Goal: Task Accomplishment & Management: Complete application form

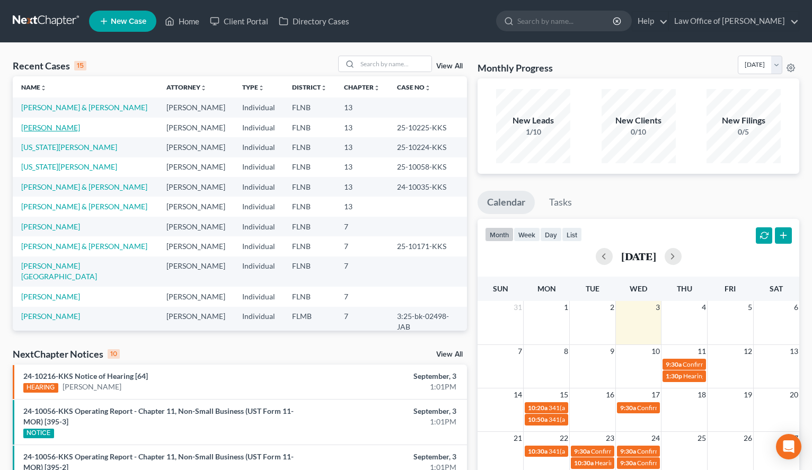
click at [52, 126] on link "[PERSON_NAME]" at bounding box center [50, 127] width 59 height 9
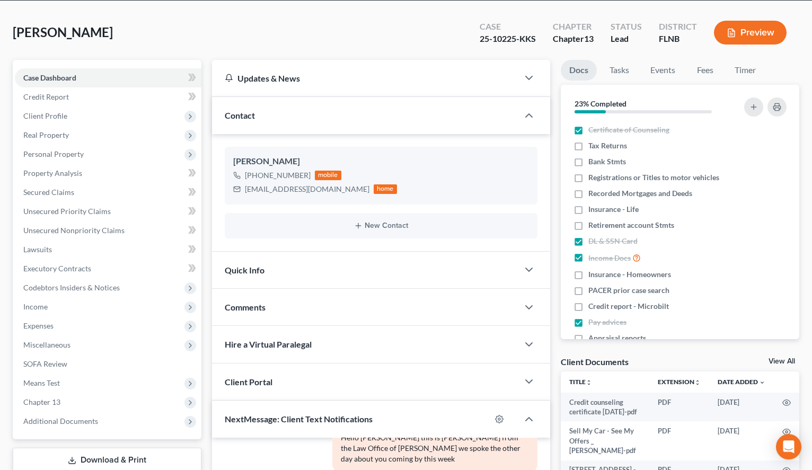
scroll to position [16, 0]
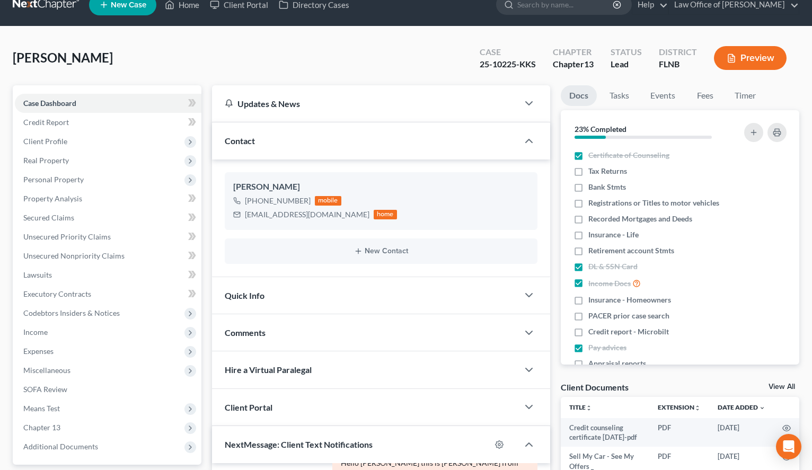
click at [803, 255] on div "Docs Tasks Events Fees Timer 23% Completed Nothing here yet! Certificate of Cou…" at bounding box center [679, 393] width 249 height 616
click at [61, 197] on span "Property Analysis" at bounding box center [52, 198] width 59 height 9
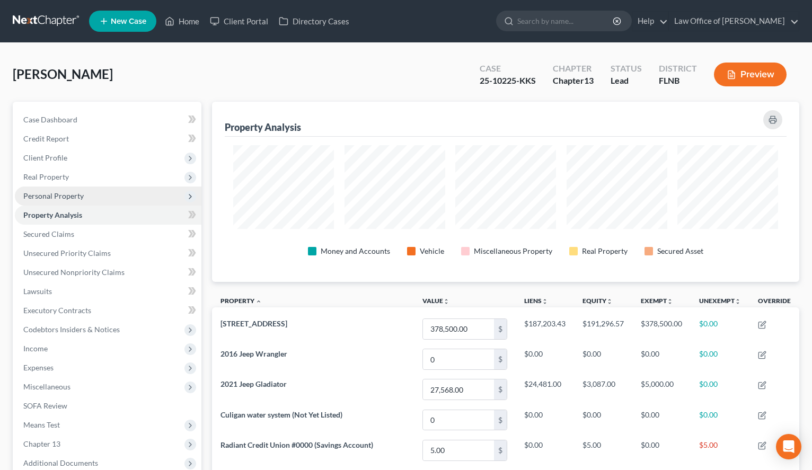
click at [66, 196] on span "Personal Property" at bounding box center [53, 195] width 60 height 9
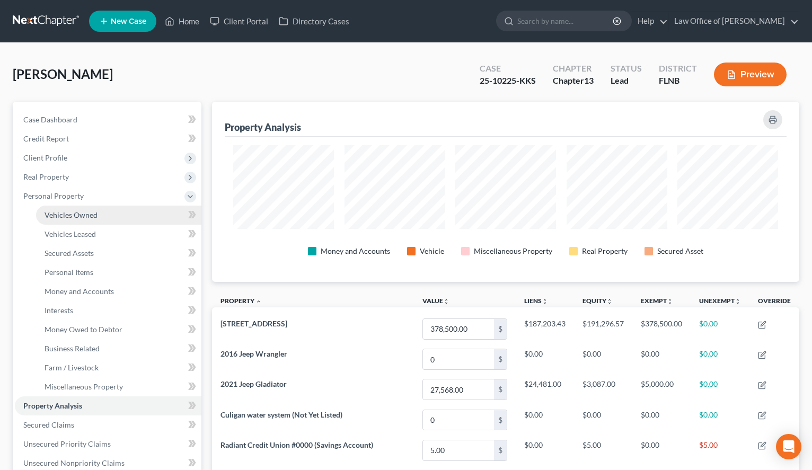
click at [69, 209] on link "Vehicles Owned" at bounding box center [118, 215] width 165 height 19
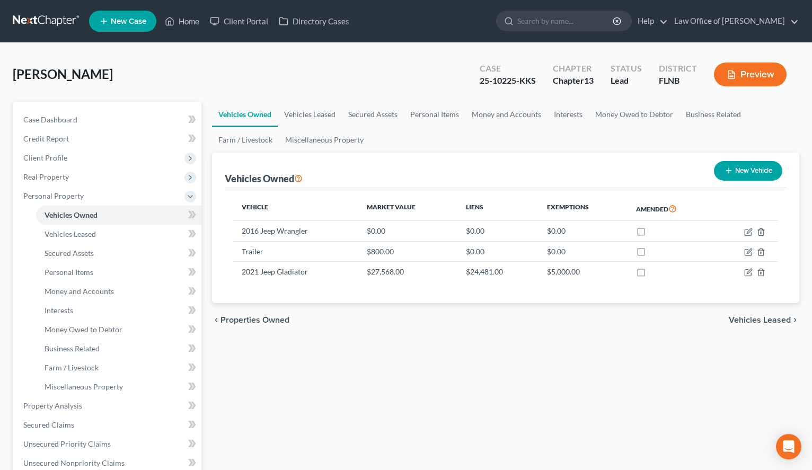
click at [466, 54] on div "[PERSON_NAME] Upgraded Case 25-10225-KKS Chapter Chapter 13 Status Lead Distric…" at bounding box center [406, 398] width 812 height 711
click at [52, 236] on span "Vehicles Leased" at bounding box center [70, 233] width 51 height 9
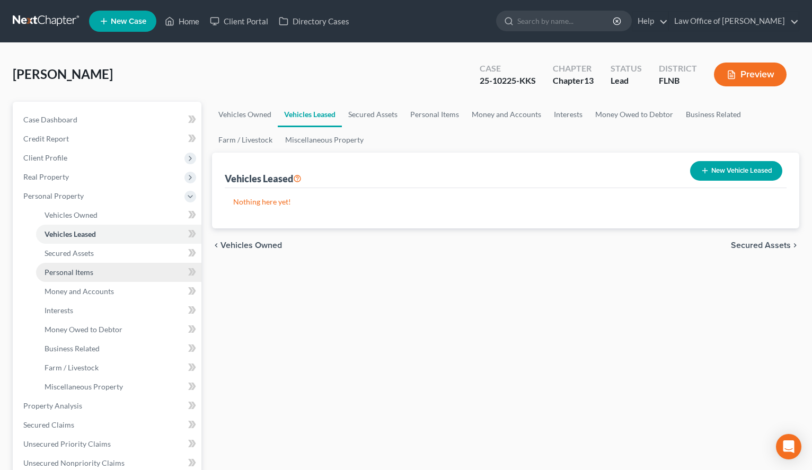
click at [59, 264] on link "Personal Items" at bounding box center [118, 272] width 165 height 19
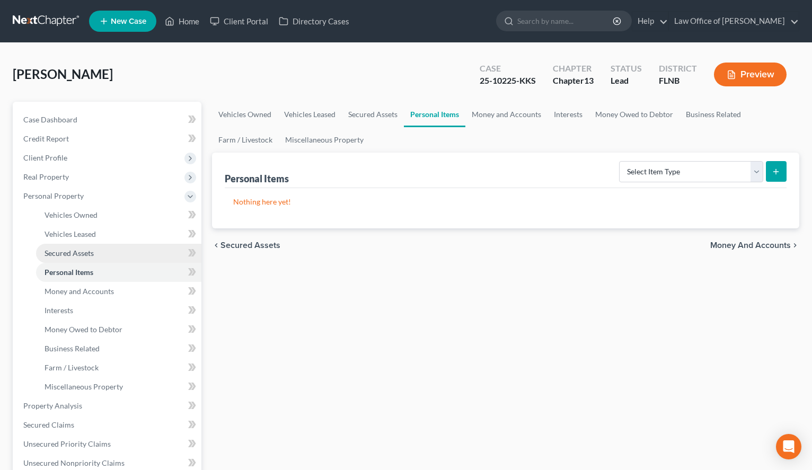
click at [63, 253] on span "Secured Assets" at bounding box center [69, 253] width 49 height 9
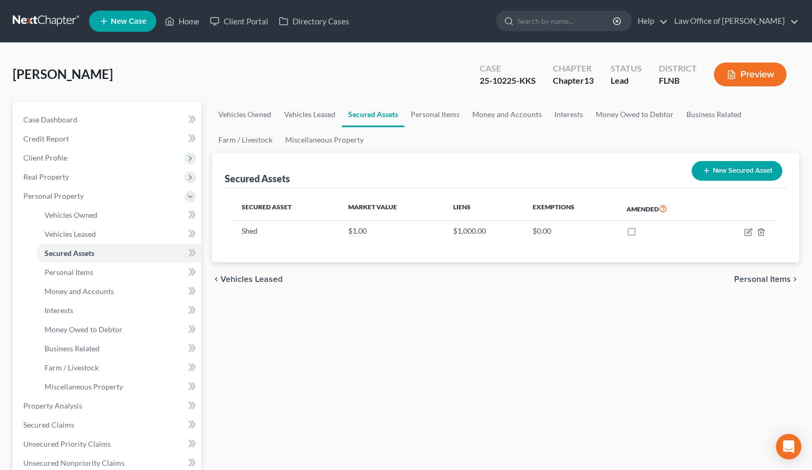
click at [576, 260] on div "Secured Asset Market Value Liens Exemptions Amended Shed $1.00 $1,000.00 $0.00" at bounding box center [506, 225] width 562 height 74
click at [717, 179] on button "New Secured Asset" at bounding box center [737, 171] width 91 height 20
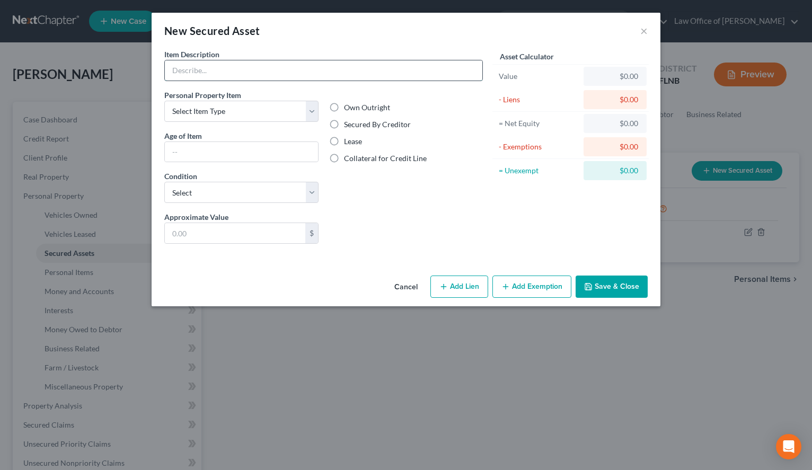
click at [279, 76] on input "text" at bounding box center [323, 70] width 317 height 20
type input "Entertainment System"
click at [164, 101] on select "Select Item Type Clothing (A/B: 11) Collectibles Of Value (A/B: 8) Electronics …" at bounding box center [241, 111] width 154 height 21
select select "household_goods"
click option "Household Goods (A/B: 6)" at bounding box center [0, 0] width 0 height 0
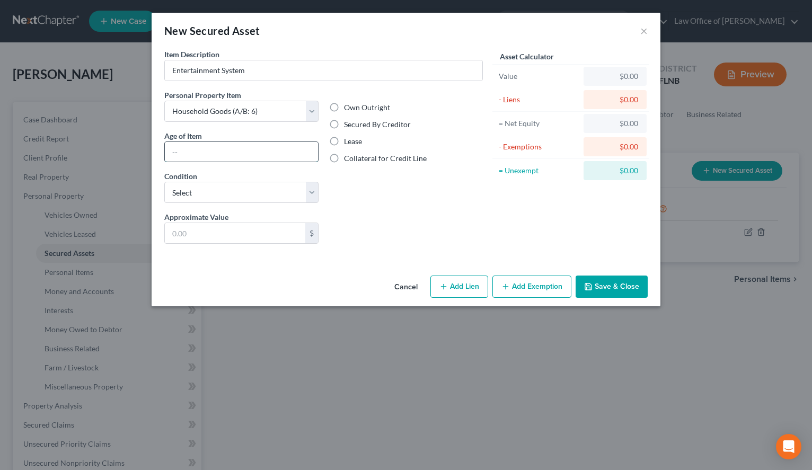
click at [276, 154] on input "text" at bounding box center [241, 152] width 153 height 20
type input "unknown"
click at [368, 120] on label "Secured By Creditor" at bounding box center [377, 124] width 67 height 11
click at [355, 120] on input "Secured By Creditor" at bounding box center [351, 122] width 7 height 7
radio input "true"
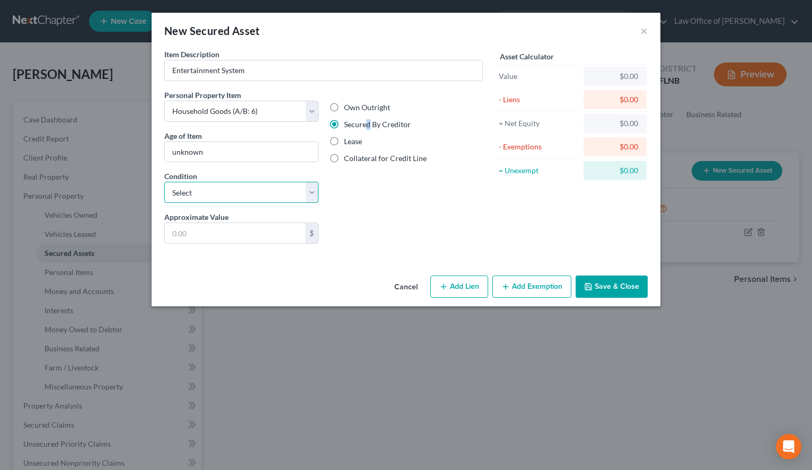
click at [164, 182] on select "Select Excellent Very Good Good Fair Poor" at bounding box center [241, 192] width 154 height 21
select select "2"
click option "Good" at bounding box center [0, 0] width 0 height 0
click at [187, 241] on input "text" at bounding box center [235, 233] width 140 height 20
type input "2,486.00"
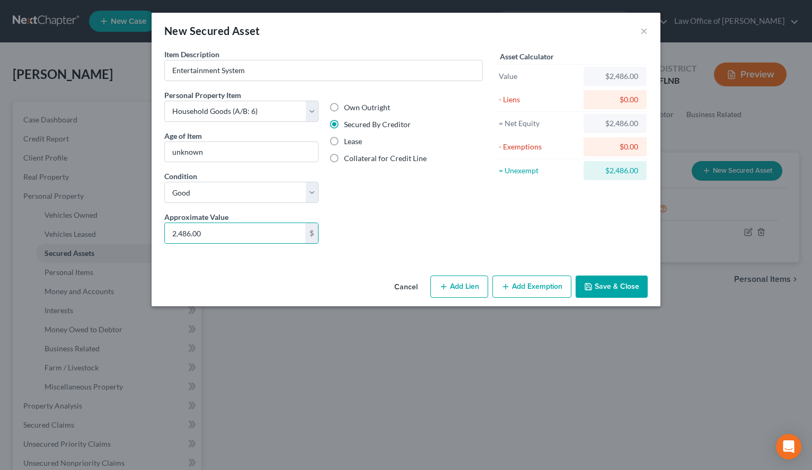
click at [456, 287] on button "Add Lien" at bounding box center [459, 287] width 58 height 22
select select "0"
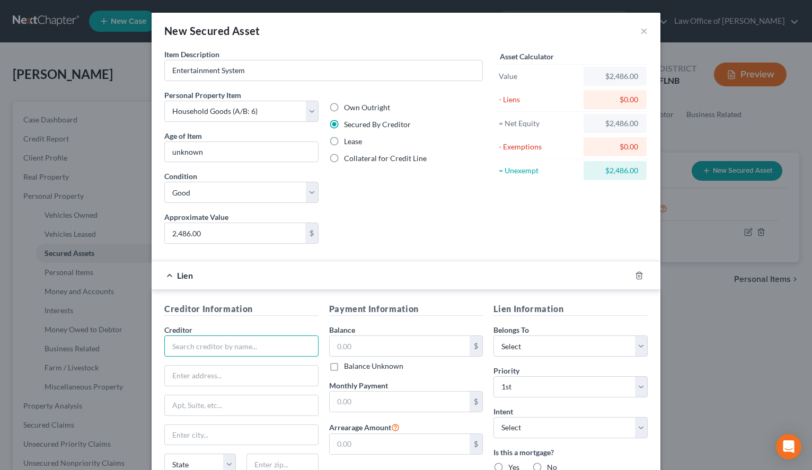
click at [175, 356] on input "text" at bounding box center [241, 345] width 154 height 21
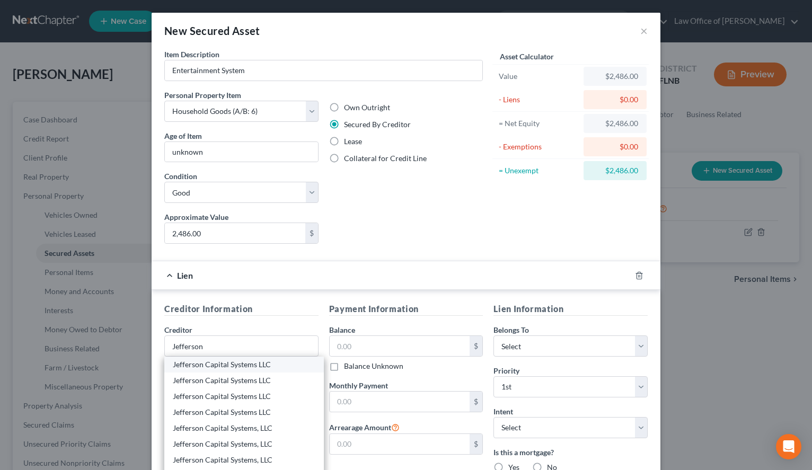
click at [213, 366] on div "Jefferson Capital Systems LLC" at bounding box center [244, 364] width 143 height 11
type input "Jefferson Capital Systems LLC"
type input "P.O. Box 772813"
type input "[GEOGRAPHIC_DATA]"
select select "14"
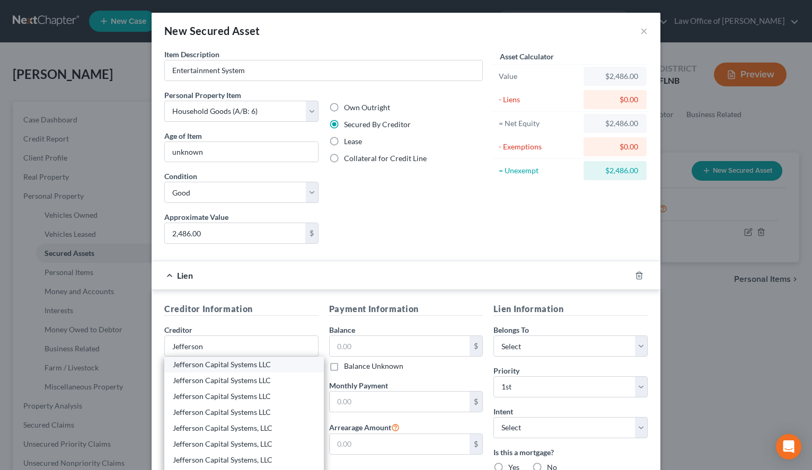
type input "60677"
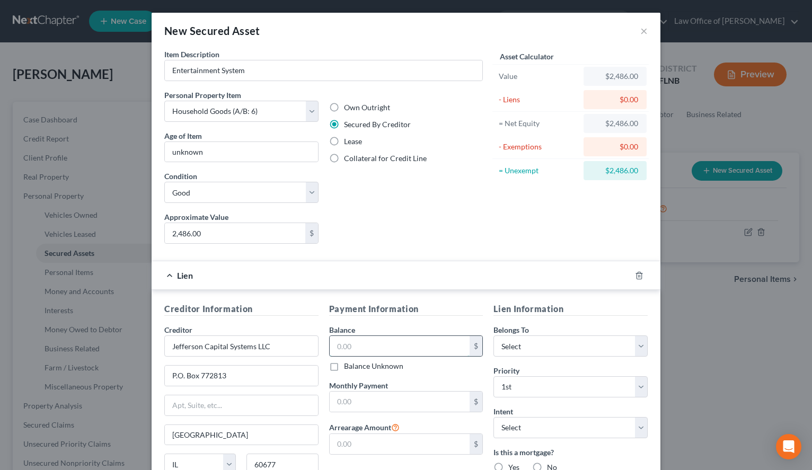
click at [357, 345] on input "text" at bounding box center [400, 346] width 140 height 20
click at [360, 365] on label "Balance Unknown" at bounding box center [373, 366] width 59 height 11
click at [355, 365] on input "Balance Unknown" at bounding box center [351, 364] width 7 height 7
checkbox input "true"
type input "0.00"
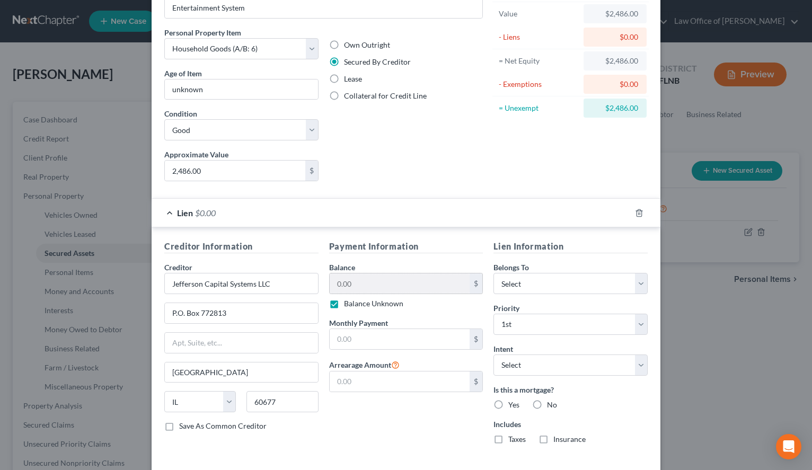
scroll to position [108, 0]
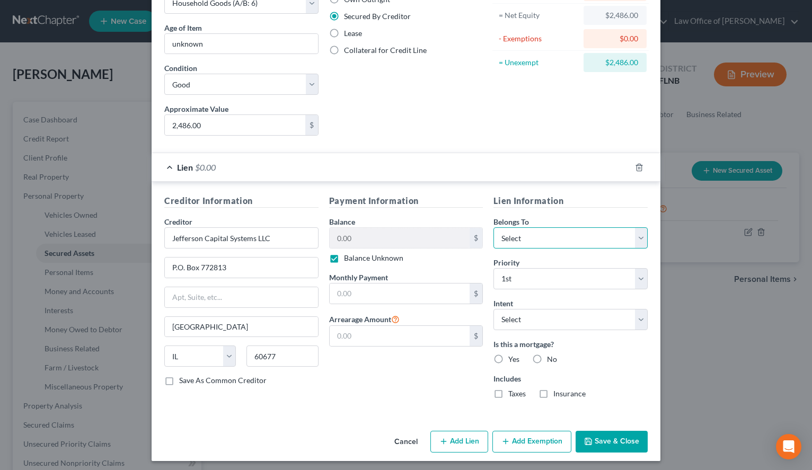
select select "0"
click option "Debtor 1 Only" at bounding box center [0, 0] width 0 height 0
click at [493, 309] on select "Select Surrender Redeem Reaffirm Avoid Other" at bounding box center [570, 319] width 154 height 21
select select "2"
click option "Reaffirm" at bounding box center [0, 0] width 0 height 0
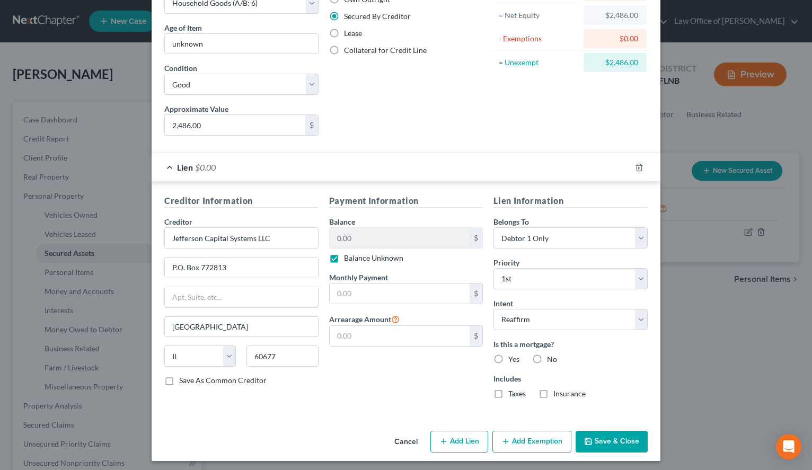
click at [547, 361] on label "No" at bounding box center [552, 359] width 10 height 11
click at [551, 361] on input "No" at bounding box center [554, 357] width 7 height 7
radio input "true"
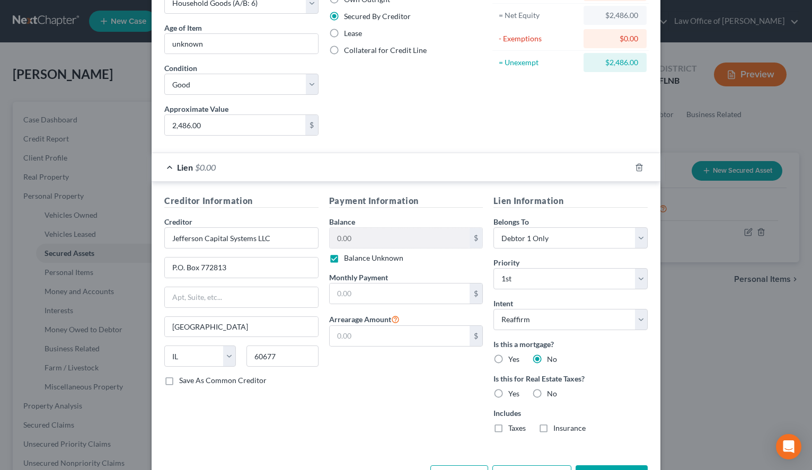
click at [547, 394] on label "No" at bounding box center [552, 393] width 10 height 11
click at [551, 394] on input "No" at bounding box center [554, 391] width 7 height 7
radio input "true"
click at [547, 429] on label "No" at bounding box center [552, 428] width 10 height 11
click at [551, 429] on input "No" at bounding box center [554, 426] width 7 height 7
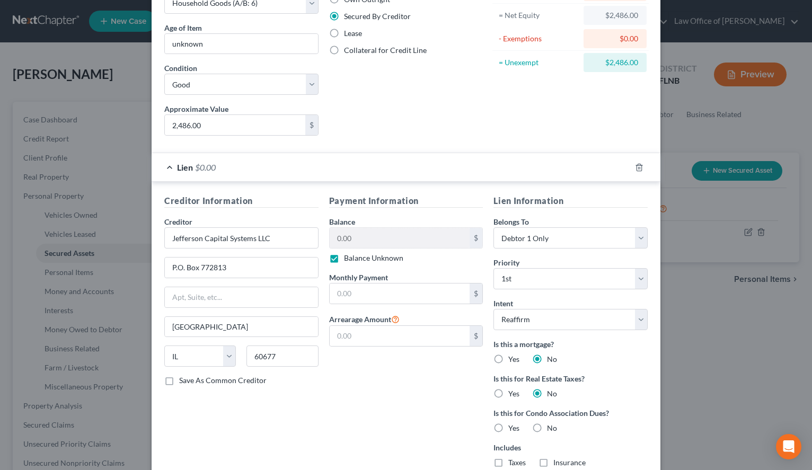
radio input "true"
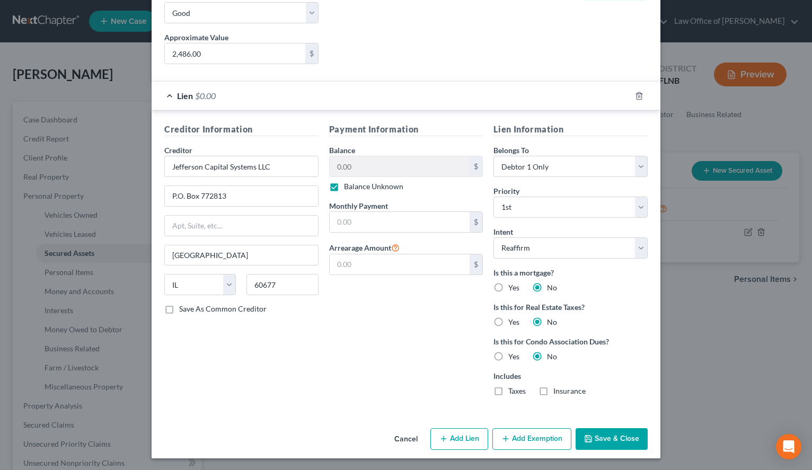
scroll to position [181, 0]
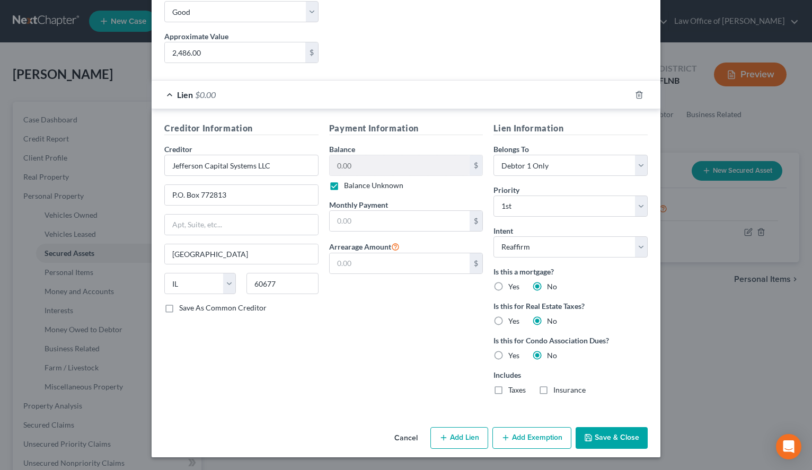
click at [592, 434] on button "Save & Close" at bounding box center [612, 438] width 72 height 22
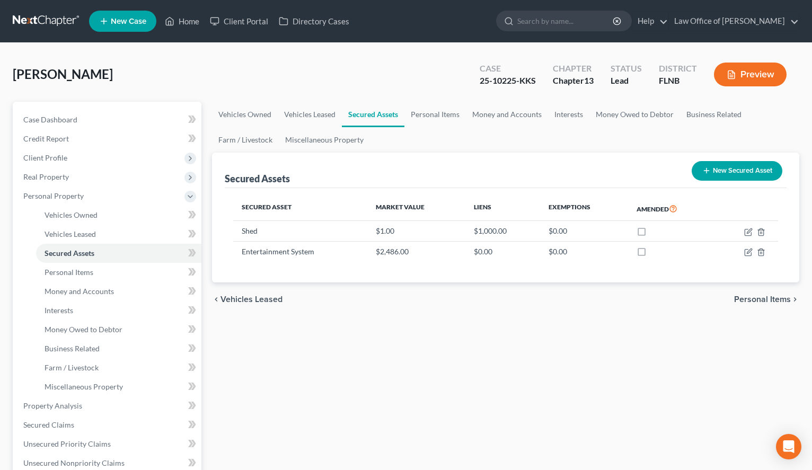
click at [495, 340] on div "Vehicles Owned Vehicles Leased Secured Assets Personal Items Money and Accounts…" at bounding box center [506, 417] width 598 height 631
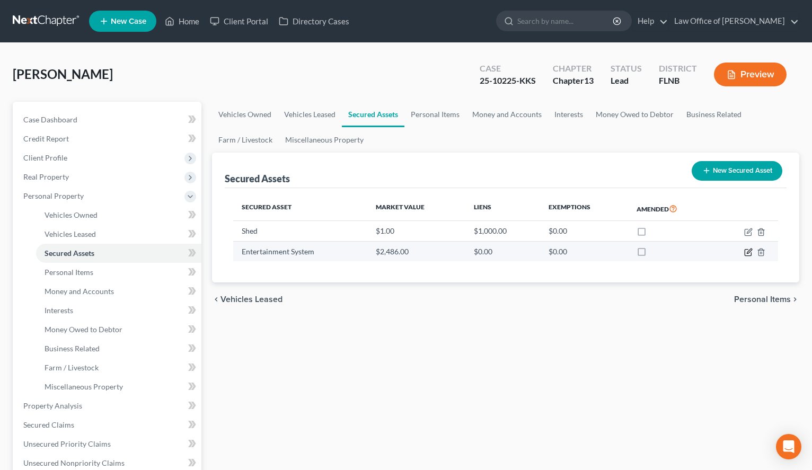
click at [750, 255] on icon "button" at bounding box center [748, 252] width 8 height 8
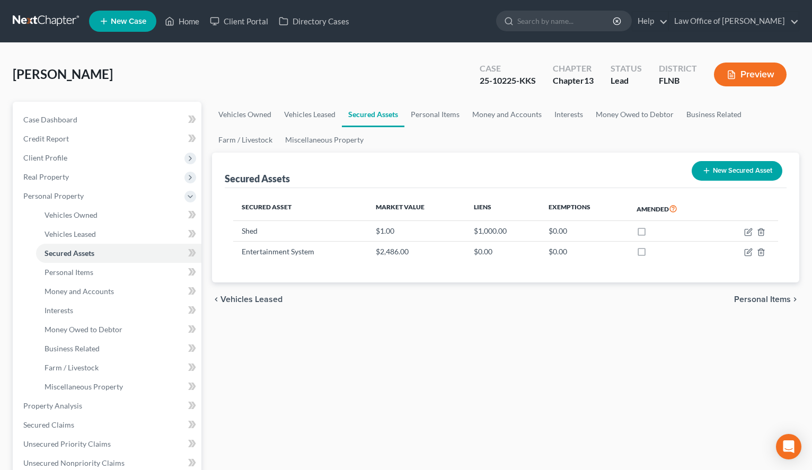
select select "household_goods"
select select "2"
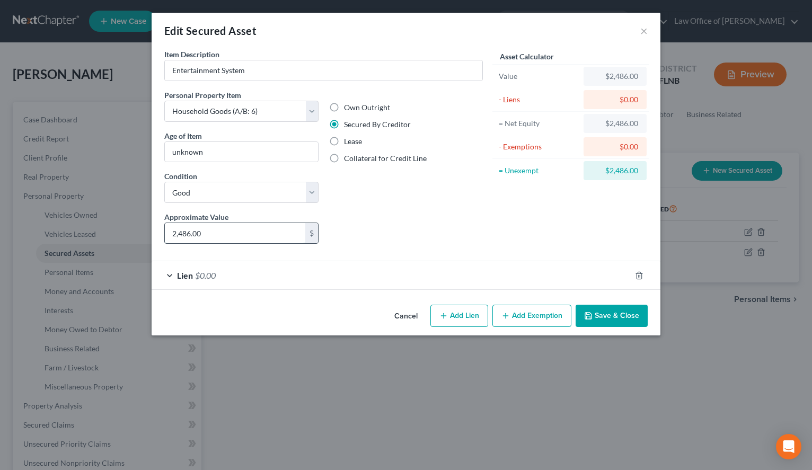
drag, startPoint x: 259, startPoint y: 231, endPoint x: 209, endPoint y: 253, distance: 54.6
click at [209, 243] on input "2,486.00" at bounding box center [235, 233] width 140 height 20
click at [205, 288] on div "Lien $0.00" at bounding box center [391, 275] width 479 height 28
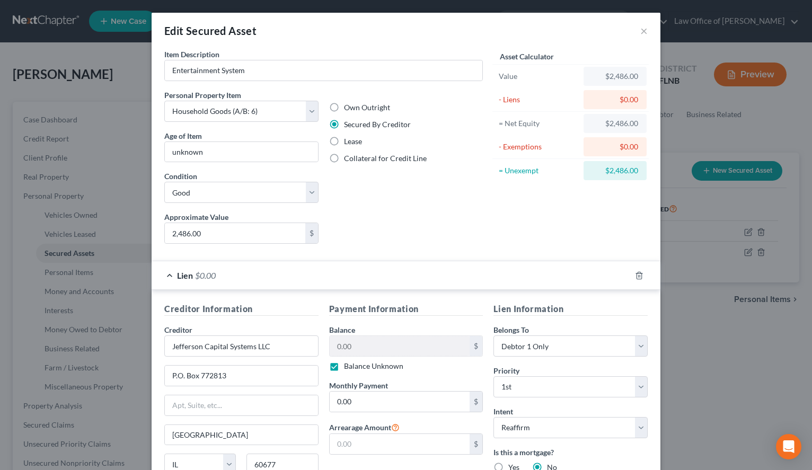
click at [368, 369] on label "Balance Unknown" at bounding box center [373, 366] width 59 height 11
click at [355, 368] on input "Balance Unknown" at bounding box center [351, 364] width 7 height 7
checkbox input "false"
click at [369, 349] on input "0.00" at bounding box center [400, 346] width 140 height 20
paste input "2,486"
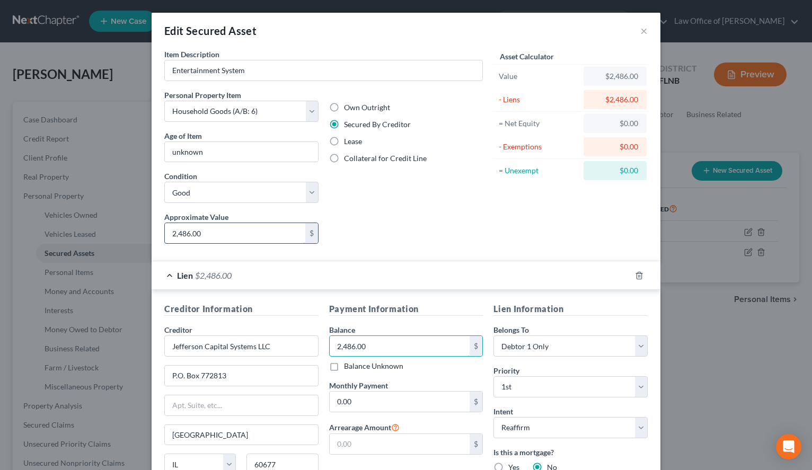
type input "2,486.00"
drag, startPoint x: 235, startPoint y: 236, endPoint x: 224, endPoint y: 234, distance: 10.7
click at [224, 234] on input "2,486.00" at bounding box center [235, 233] width 140 height 20
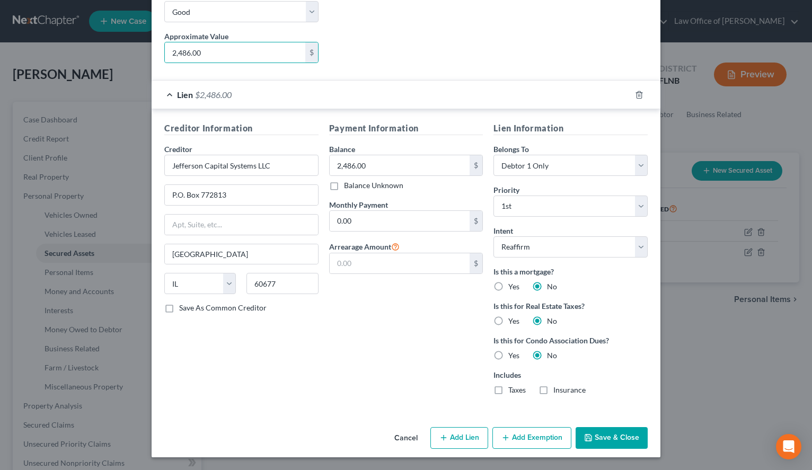
click at [595, 427] on button "Save & Close" at bounding box center [612, 438] width 72 height 22
